Goal: Check status

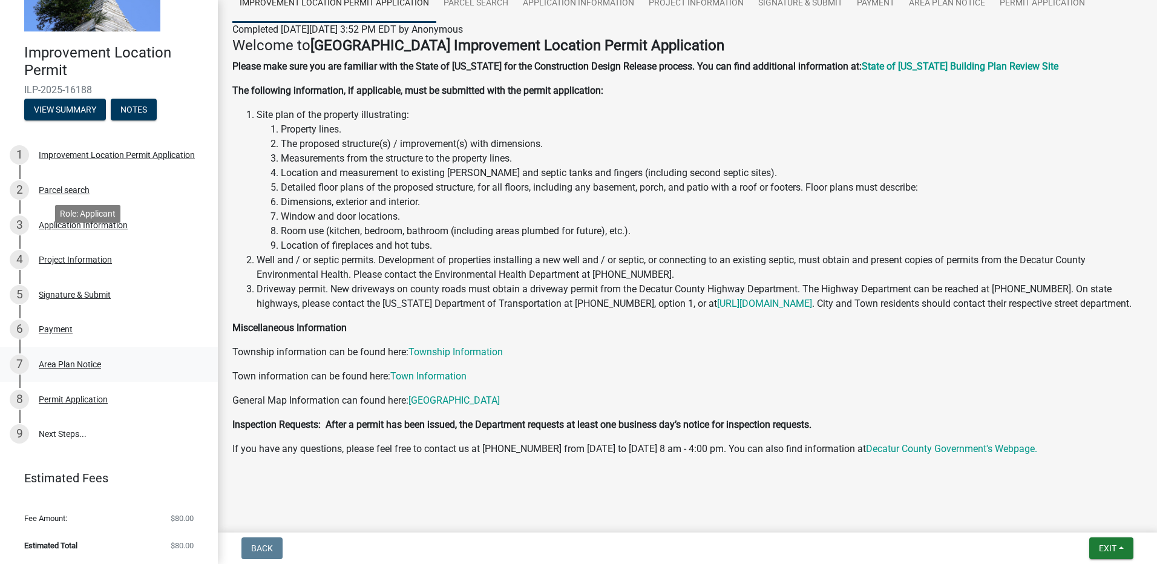
scroll to position [402, 0]
click at [102, 416] on link "9 Next Steps..." at bounding box center [109, 433] width 218 height 35
click at [101, 395] on div "Permit Application" at bounding box center [73, 399] width 69 height 8
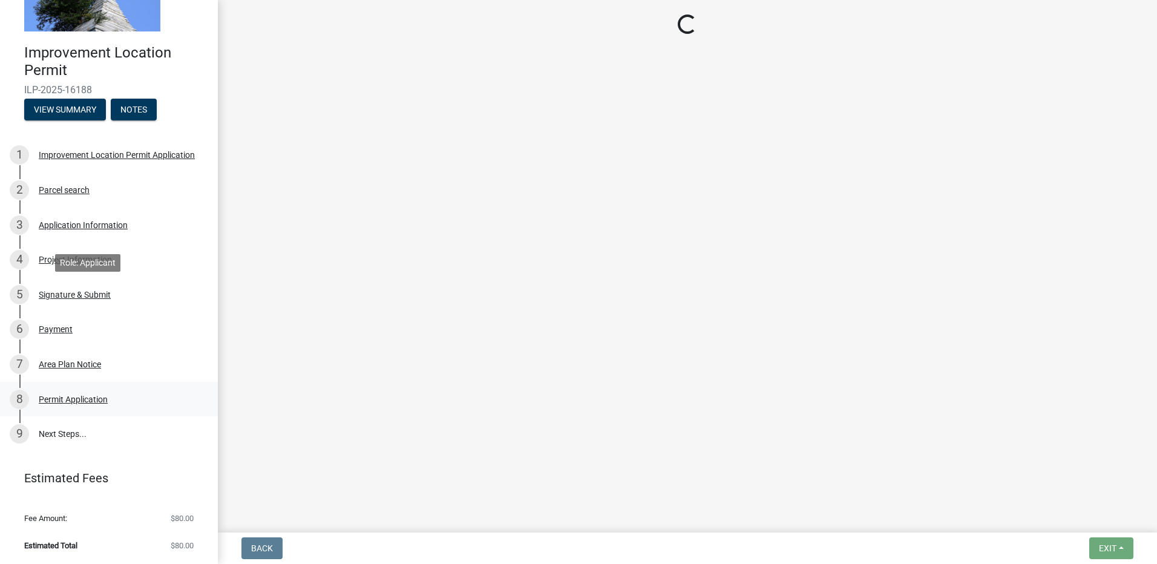
scroll to position [0, 0]
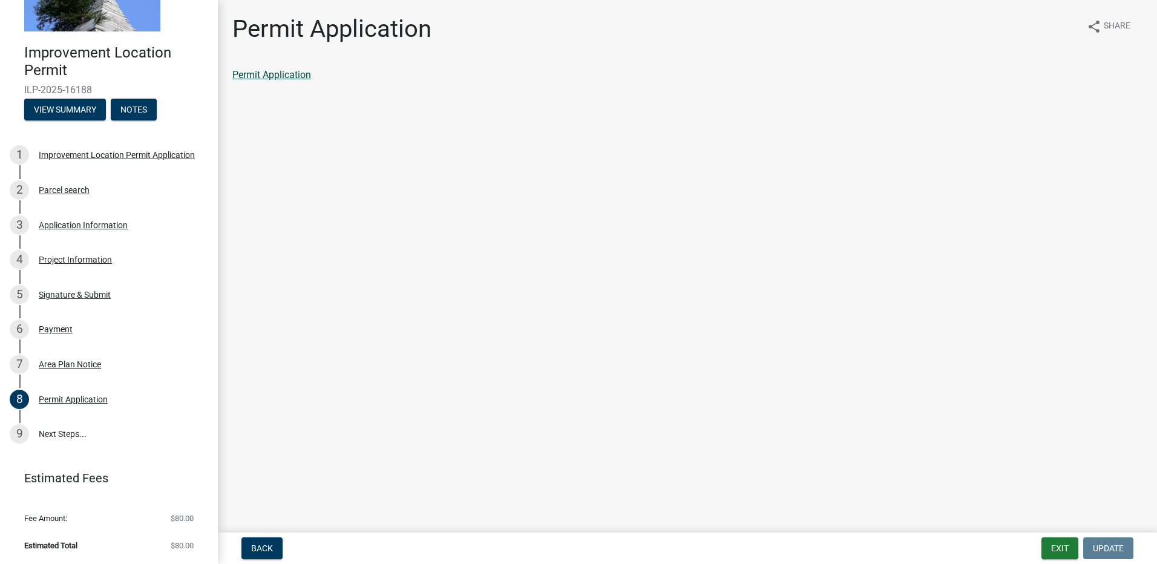
click at [301, 80] on link "Permit Application" at bounding box center [271, 74] width 79 height 11
click at [75, 541] on span "Estimated Total" at bounding box center [50, 545] width 53 height 8
click at [93, 416] on link "9 Next Steps..." at bounding box center [109, 433] width 218 height 35
click at [77, 541] on span "Estimated Total" at bounding box center [50, 545] width 53 height 8
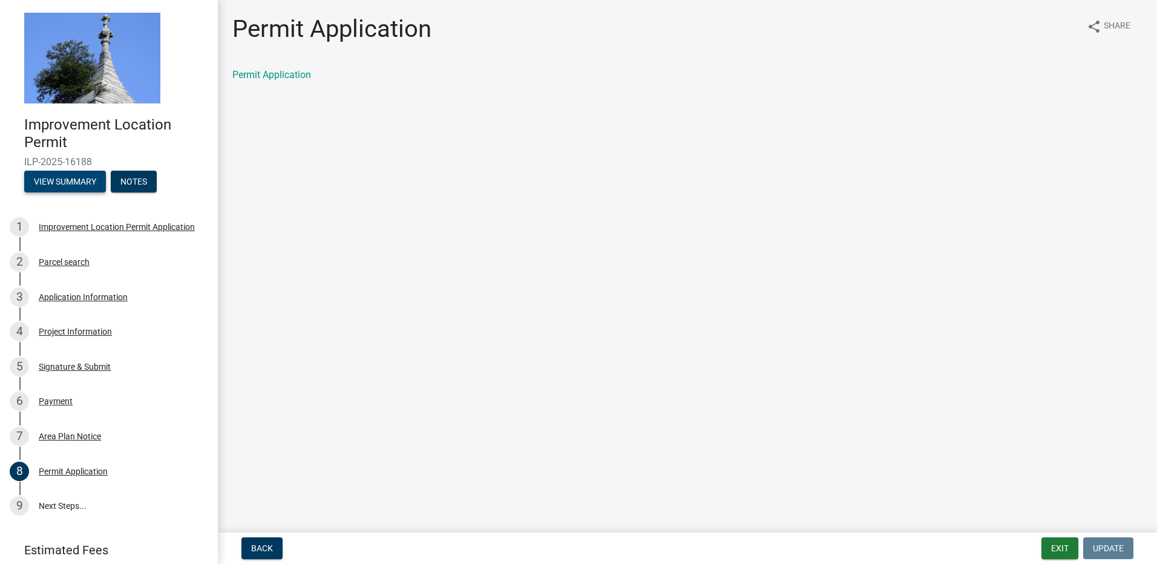
click at [99, 192] on button "View Summary" at bounding box center [65, 182] width 82 height 22
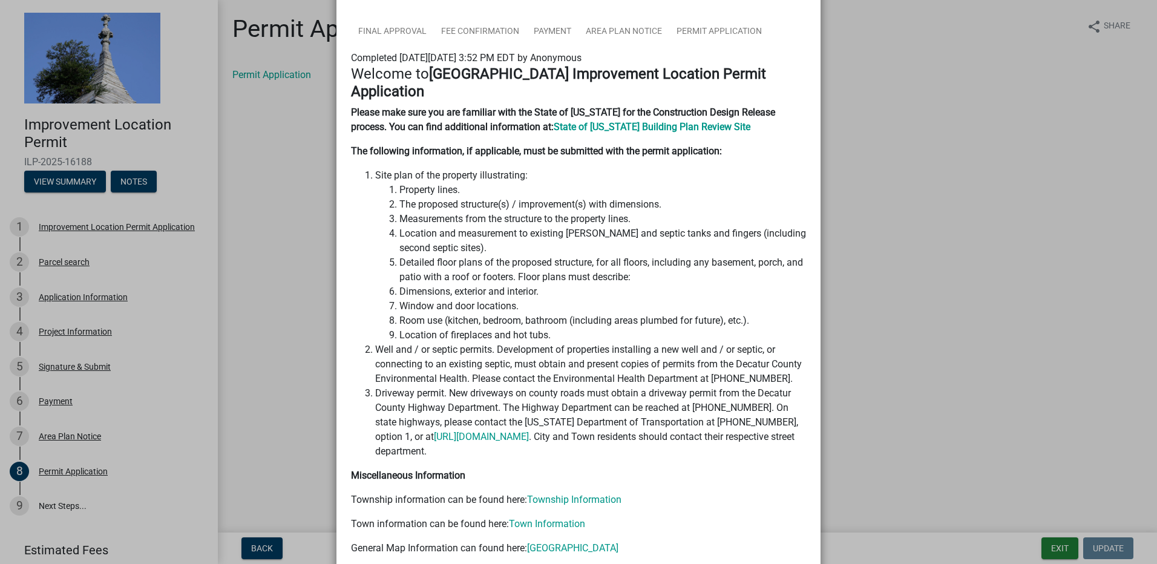
scroll to position [90, 0]
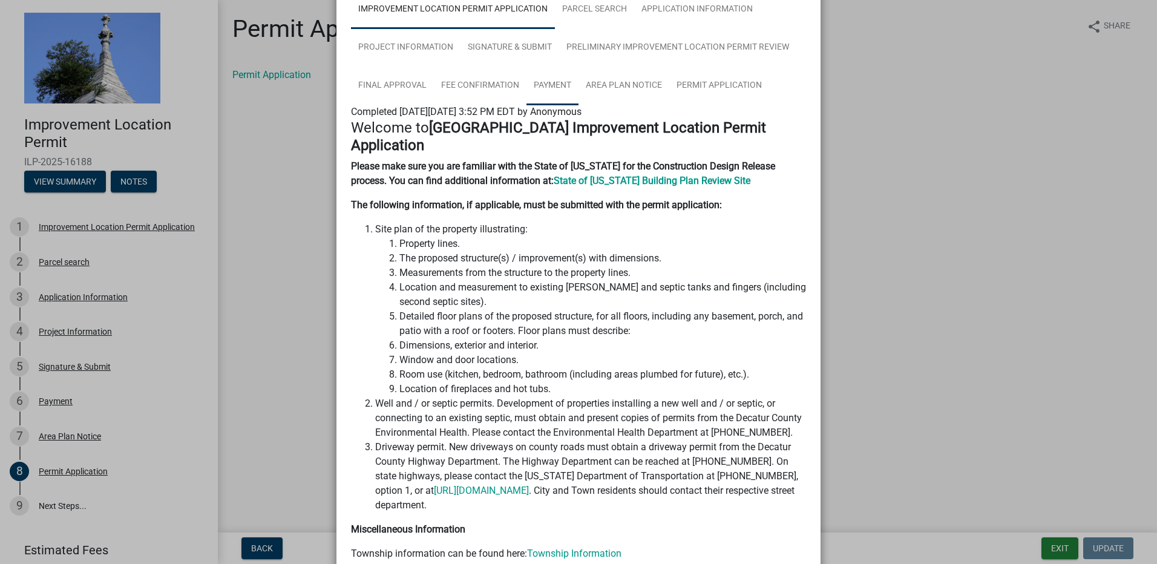
click at [578, 105] on link "Payment" at bounding box center [552, 86] width 52 height 39
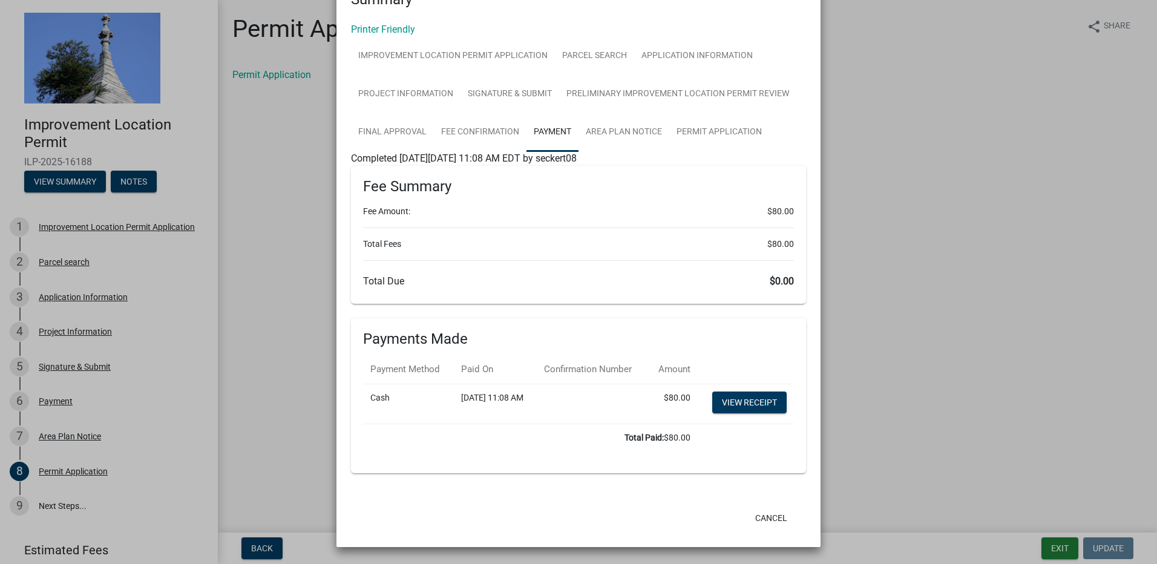
scroll to position [513, 0]
click at [713, 391] on link "View receipt" at bounding box center [749, 402] width 74 height 22
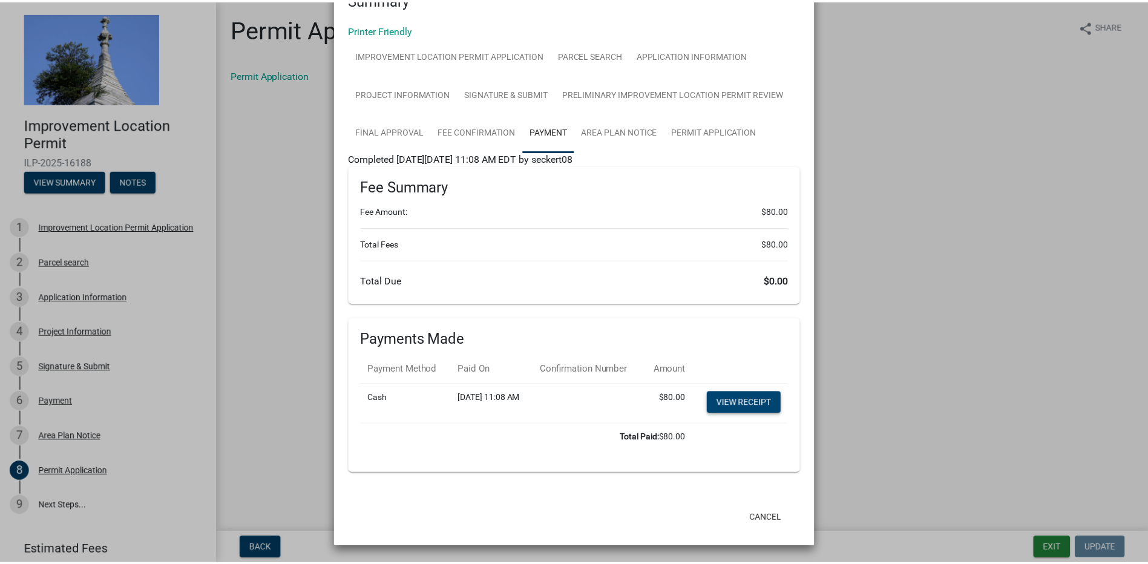
scroll to position [595, 0]
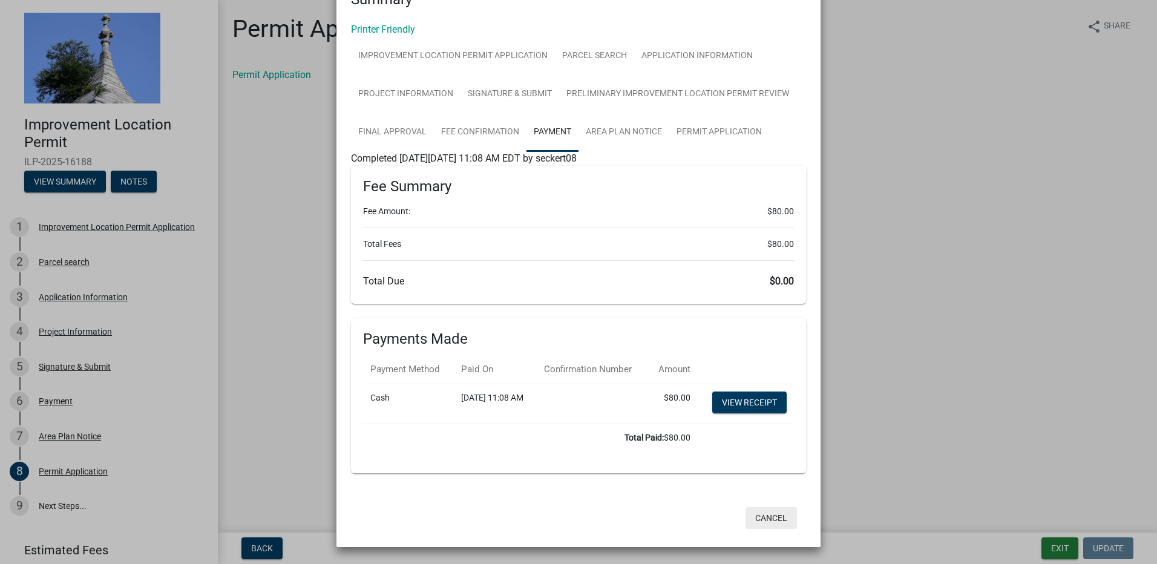
click at [745, 507] on button "Cancel" at bounding box center [770, 518] width 51 height 22
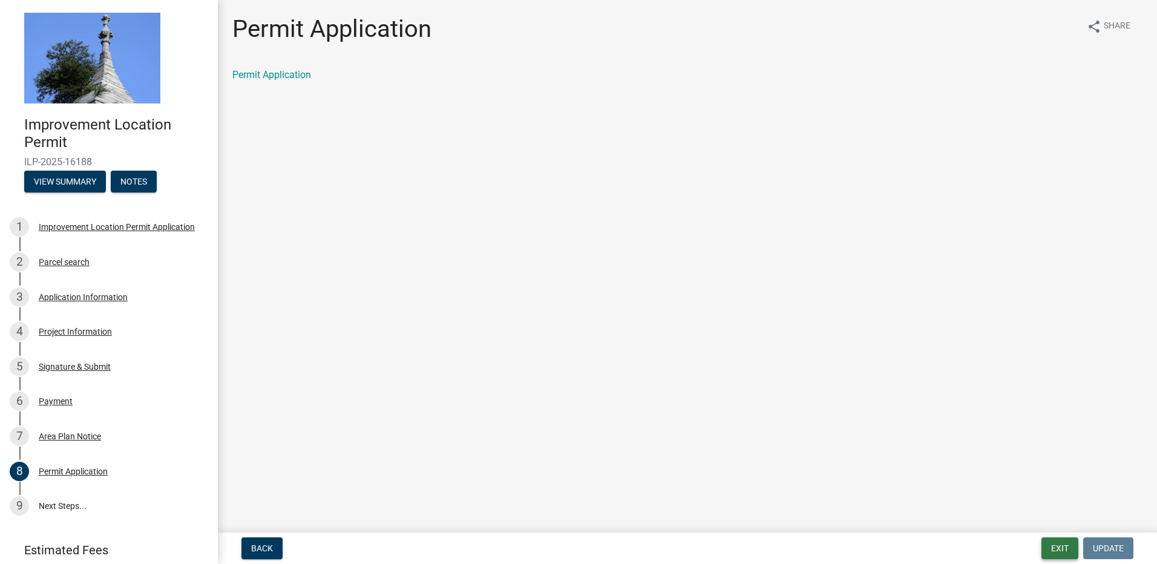
click at [1041, 545] on button "Exit" at bounding box center [1059, 548] width 37 height 22
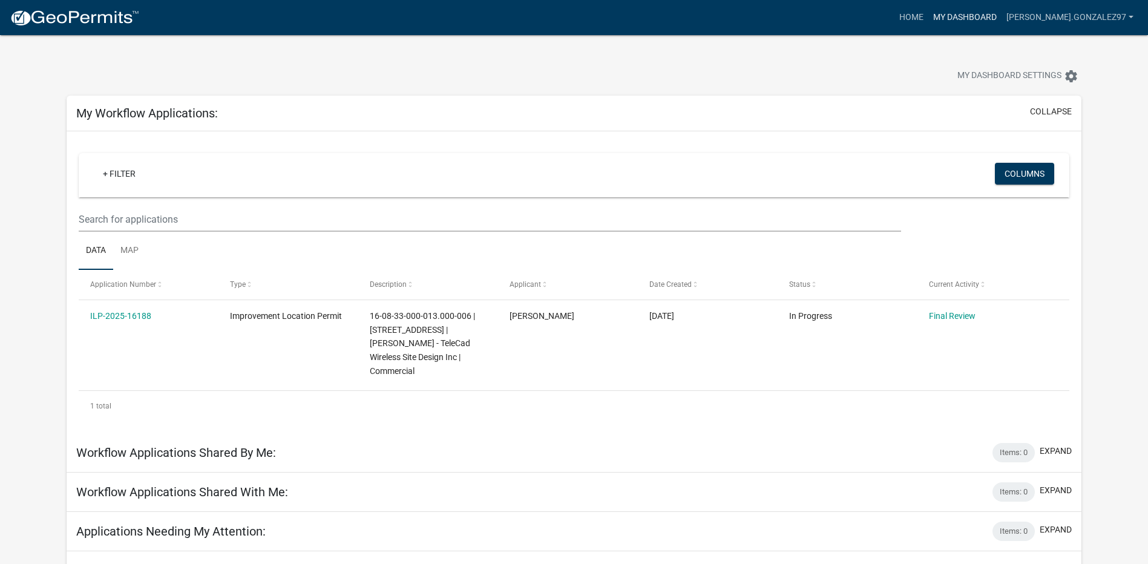
click at [947, 29] on link "My Dashboard" at bounding box center [964, 17] width 73 height 23
click at [937, 29] on link "My Dashboard" at bounding box center [964, 17] width 73 height 23
click at [894, 29] on link "Home" at bounding box center [911, 17] width 34 height 23
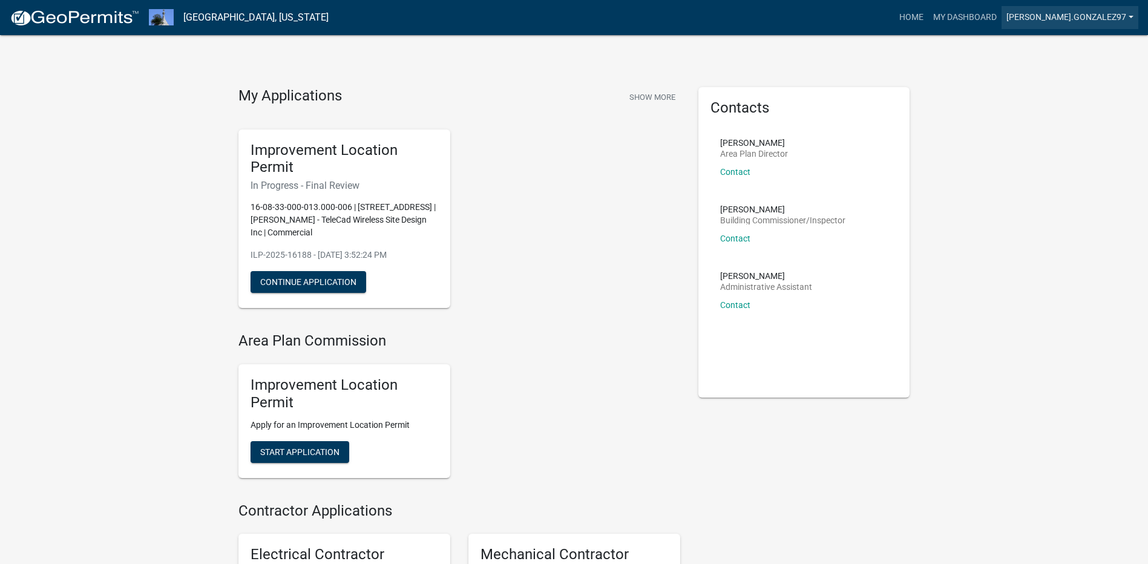
click at [1052, 29] on link "[PERSON_NAME].gonzalez97" at bounding box center [1069, 17] width 137 height 23
click at [941, 25] on link "My Dashboard" at bounding box center [964, 17] width 73 height 23
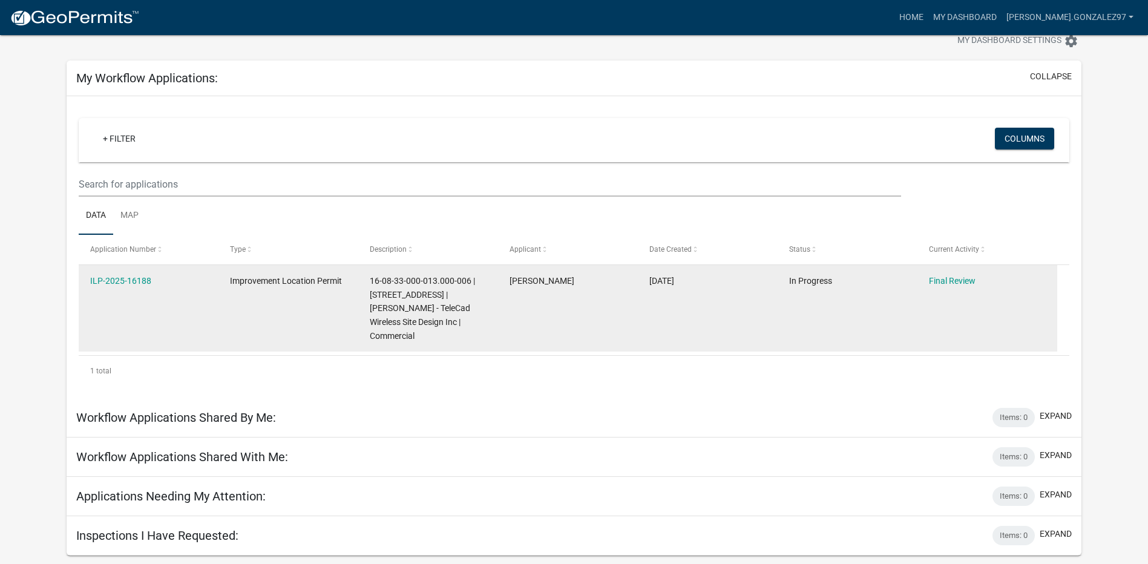
scroll to position [221, 0]
click at [136, 276] on link "ILP-2025-16188" at bounding box center [120, 281] width 61 height 10
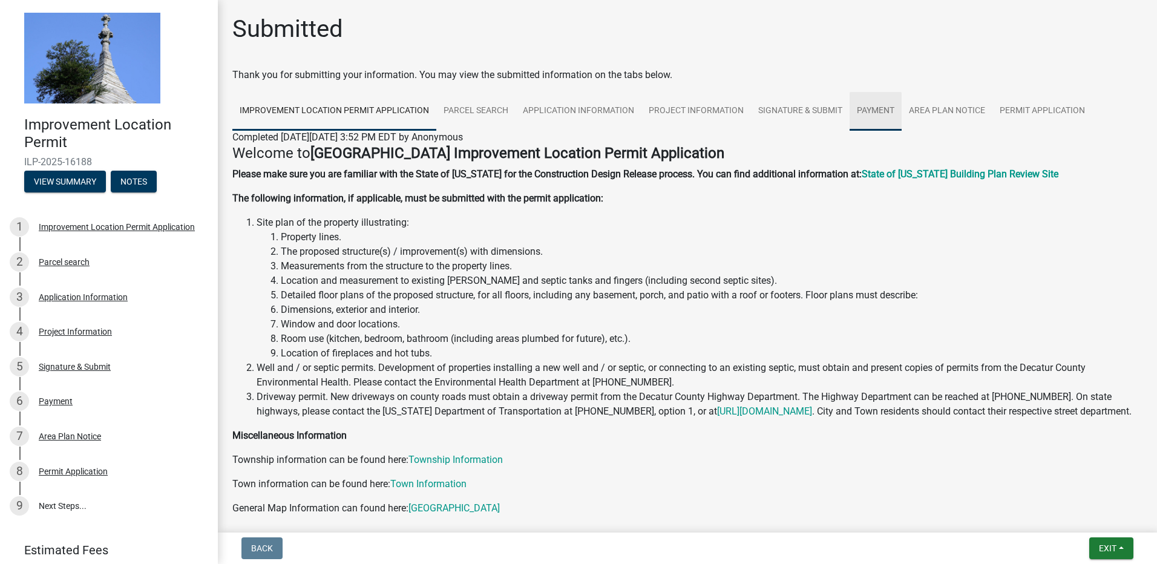
click at [849, 131] on link "Payment" at bounding box center [875, 111] width 52 height 39
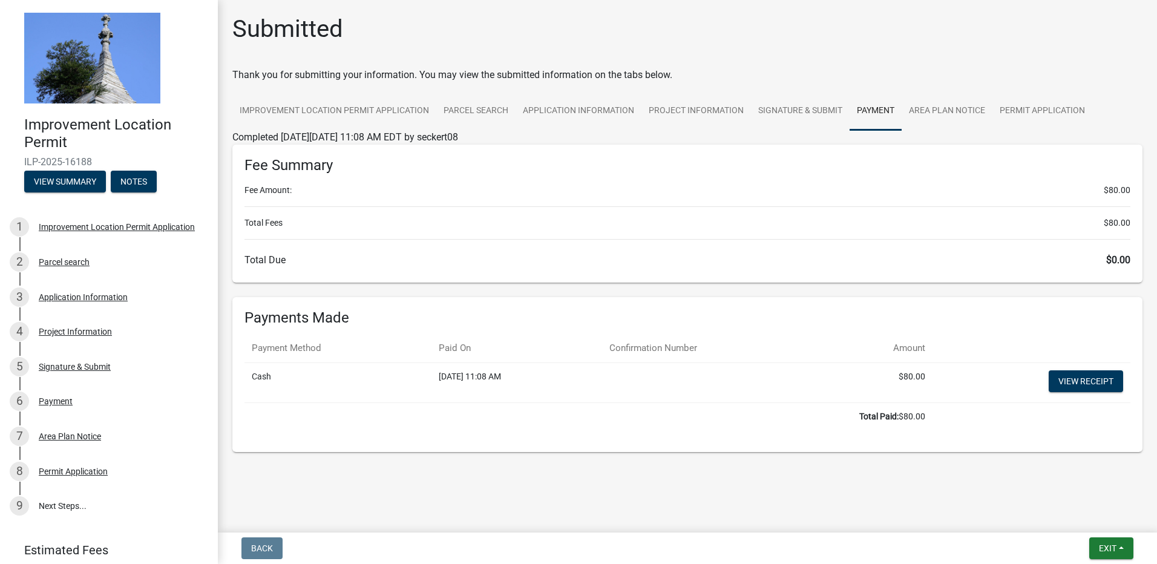
scroll to position [281, 0]
